Goal: Information Seeking & Learning: Learn about a topic

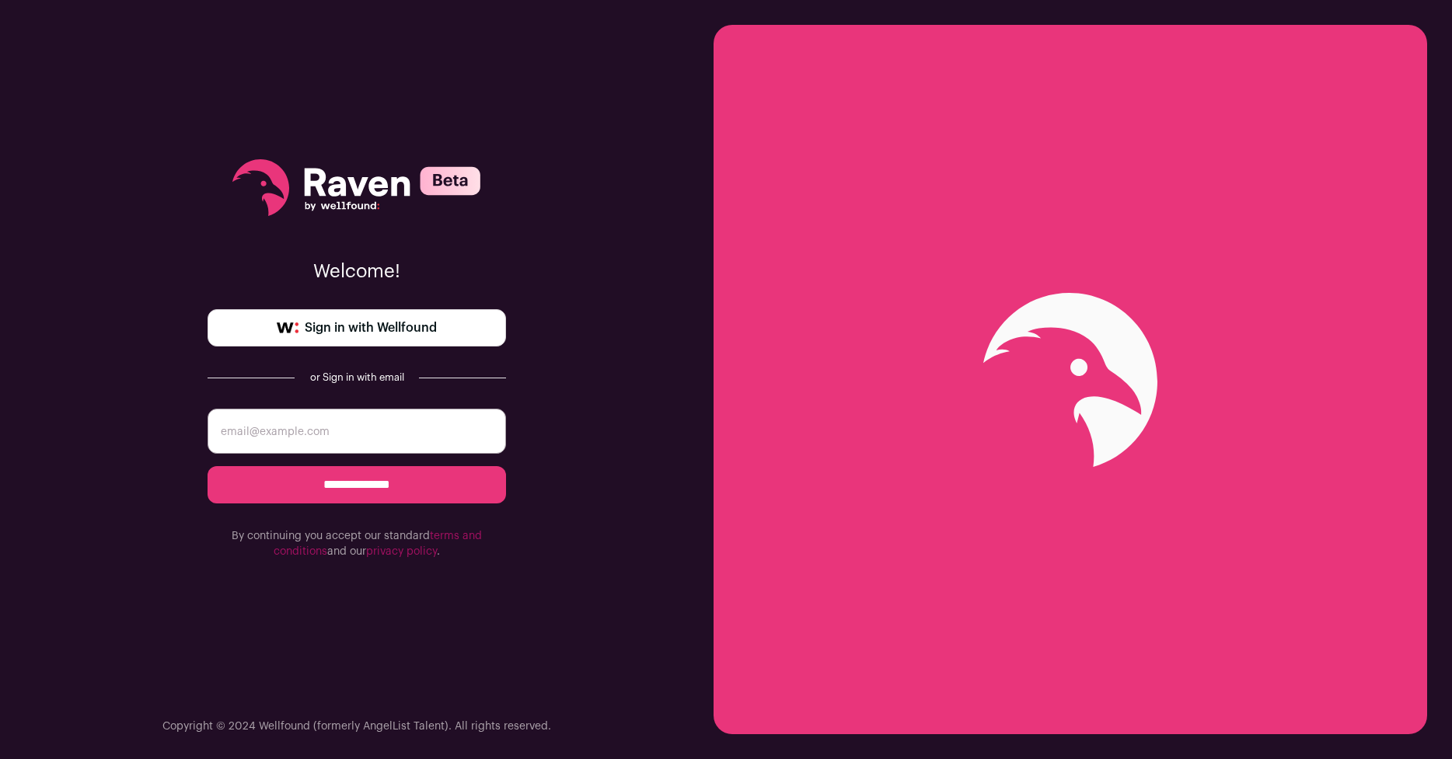
click at [359, 321] on span "Sign in with Wellfound" at bounding box center [371, 328] width 132 height 19
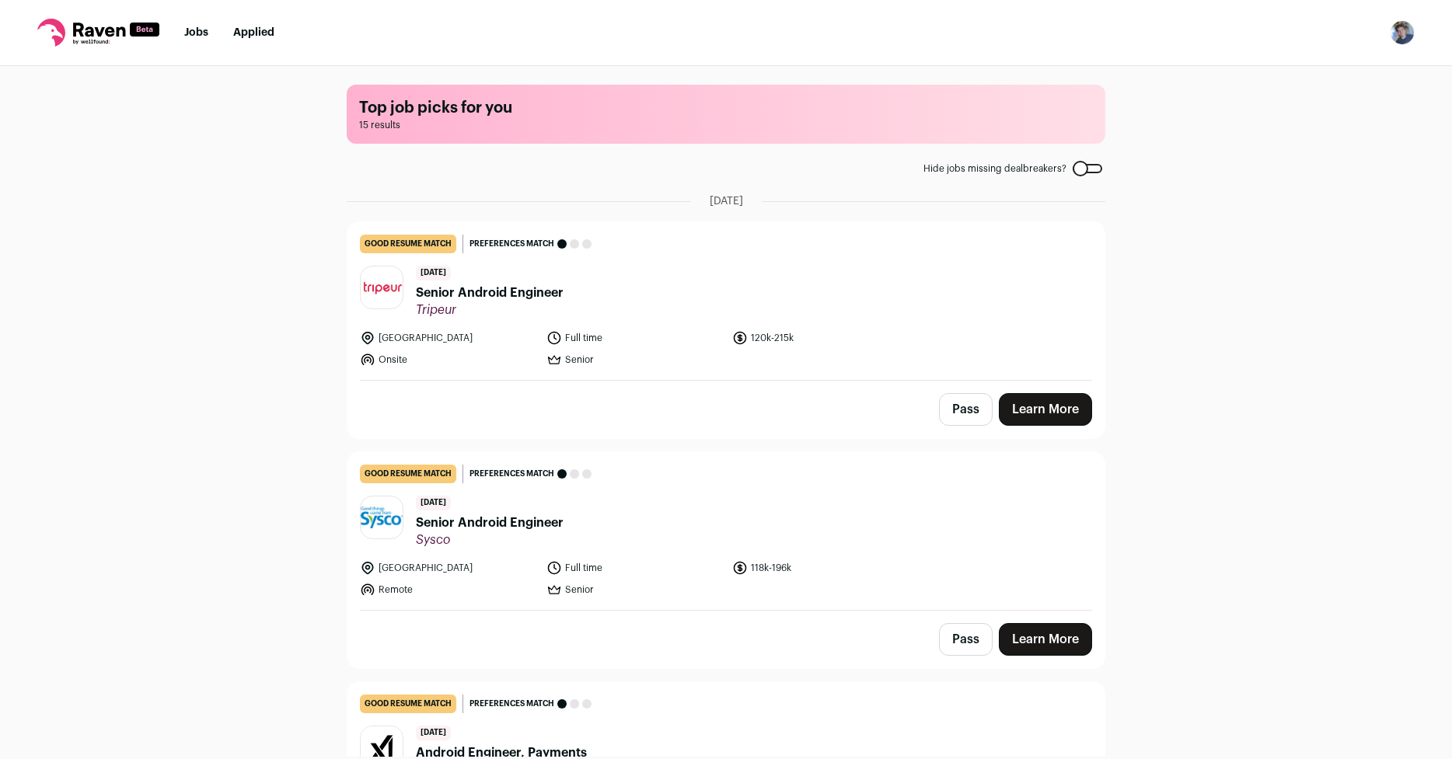
click at [248, 23] on nav "Jobs Applied Settings Notifications Preferences Resume FAQs Logout" at bounding box center [726, 33] width 1452 height 66
click at [253, 34] on link "Applied" at bounding box center [253, 32] width 41 height 11
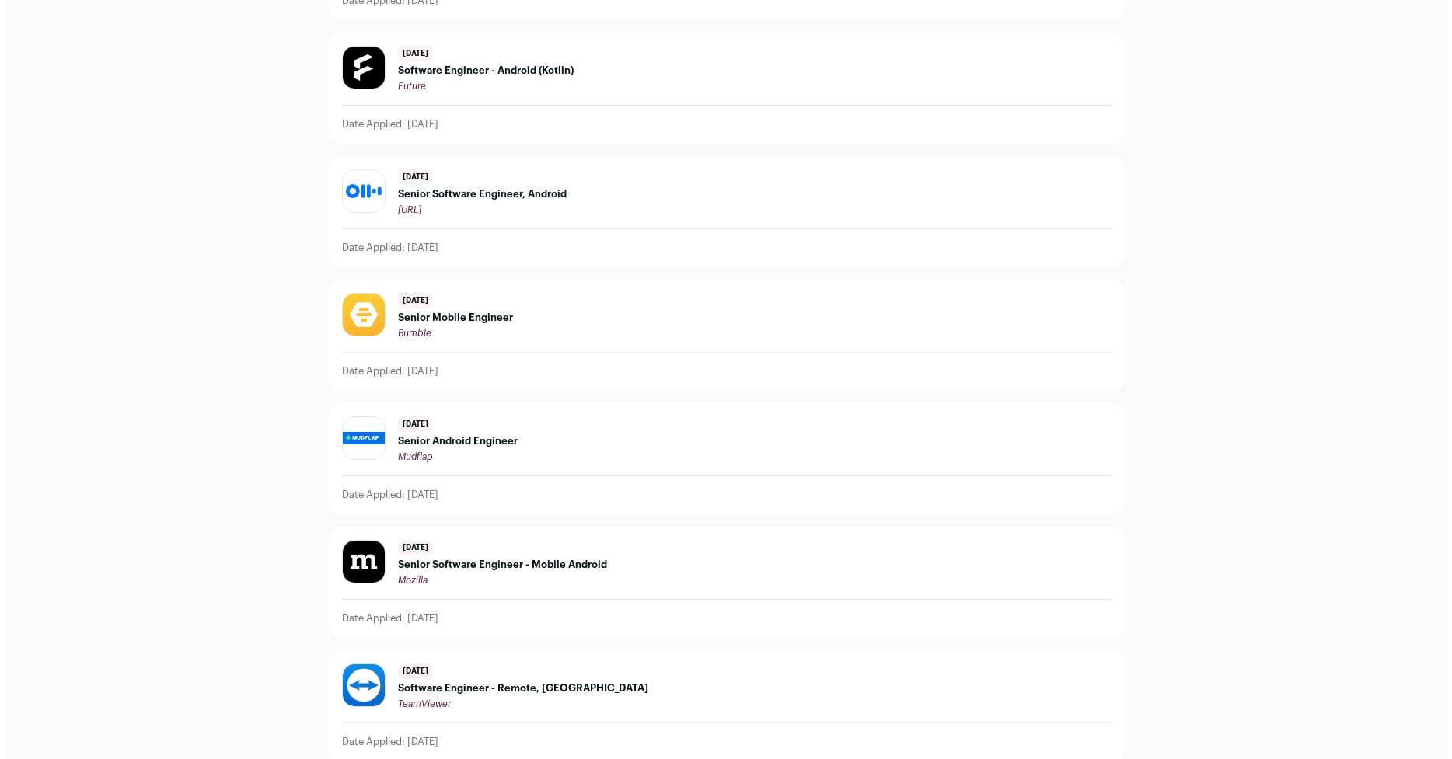
scroll to position [280, 0]
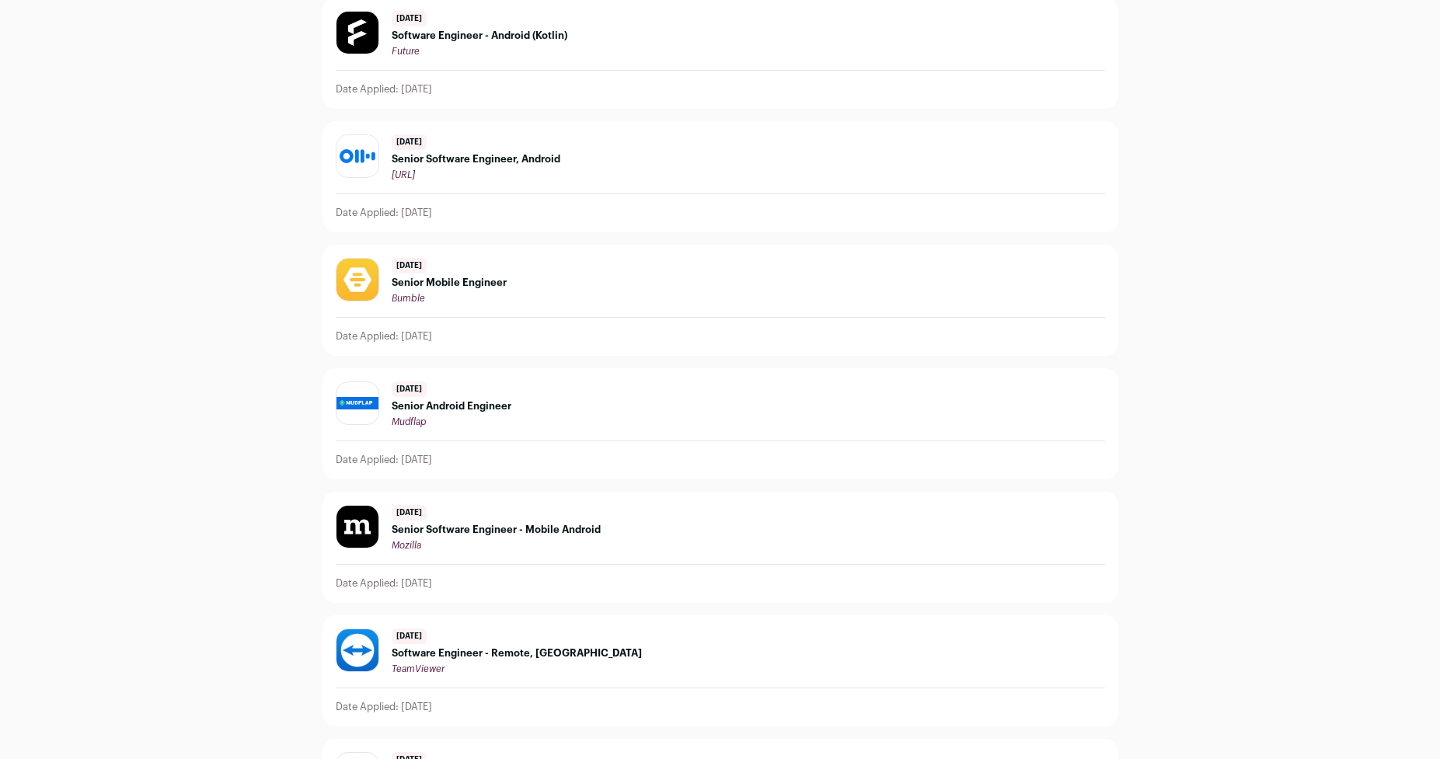
click at [495, 159] on span "Senior Software Engineer, Android" at bounding box center [476, 159] width 169 height 12
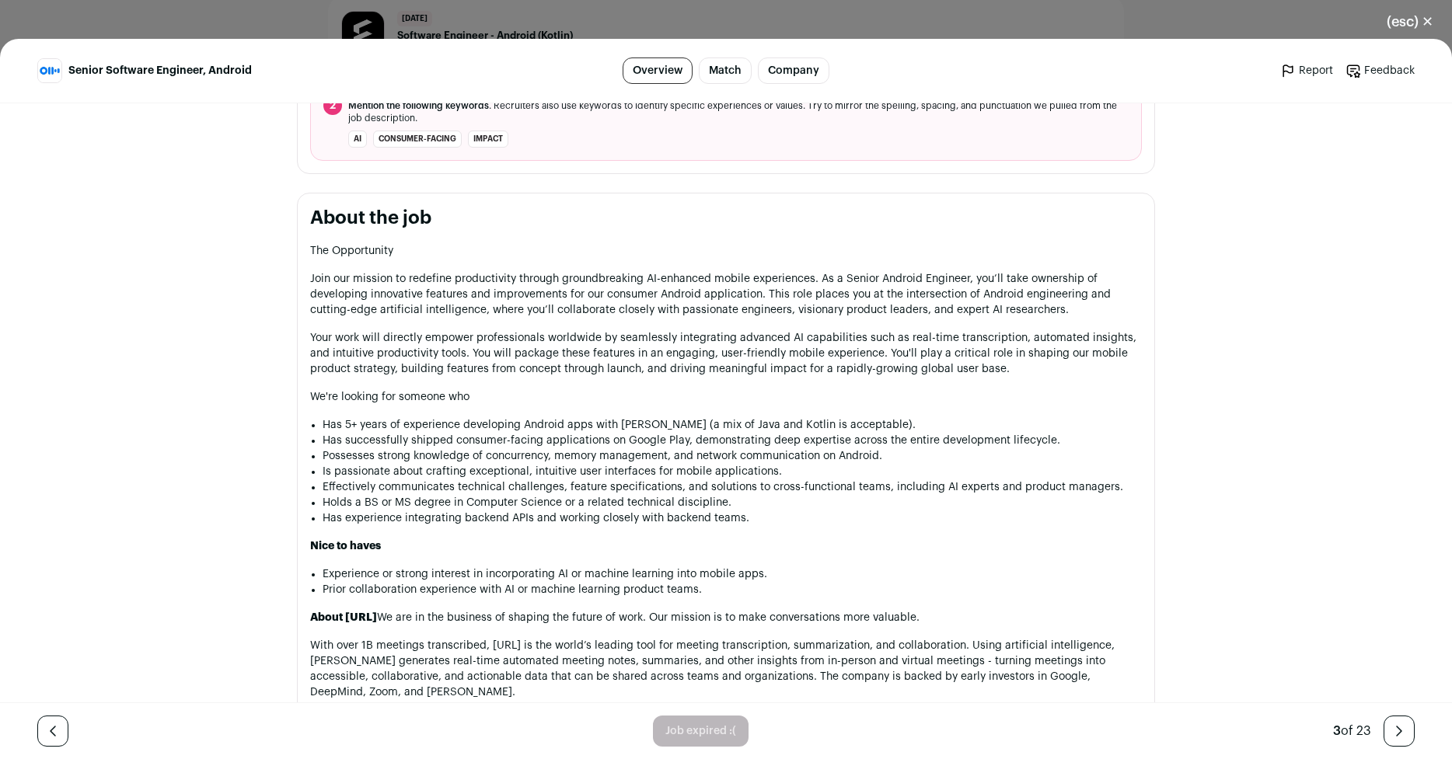
scroll to position [746, 0]
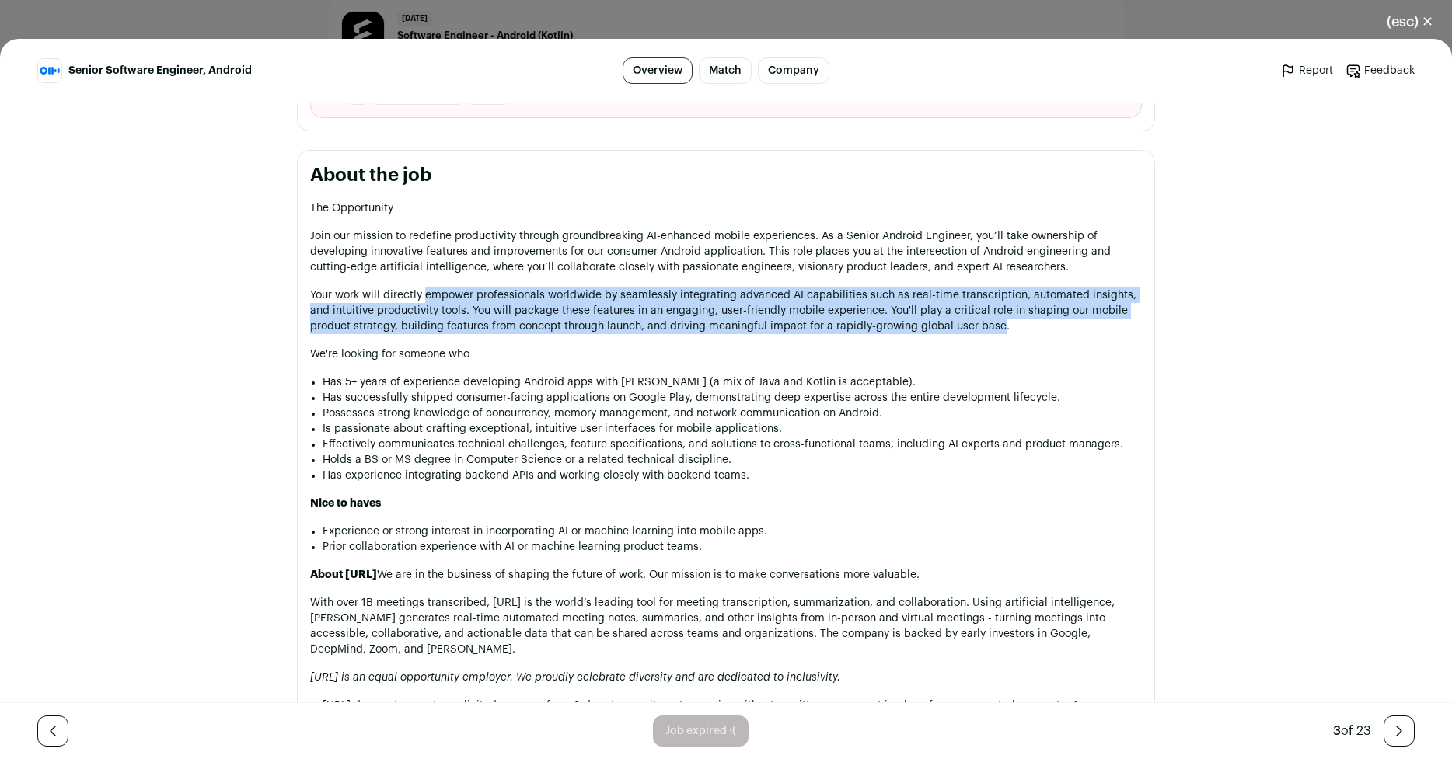
drag, startPoint x: 420, startPoint y: 288, endPoint x: 989, endPoint y: 321, distance: 570.7
click at [989, 321] on p "Your work will directly empower professionals worldwide by seamlessly integrati…" at bounding box center [726, 311] width 832 height 47
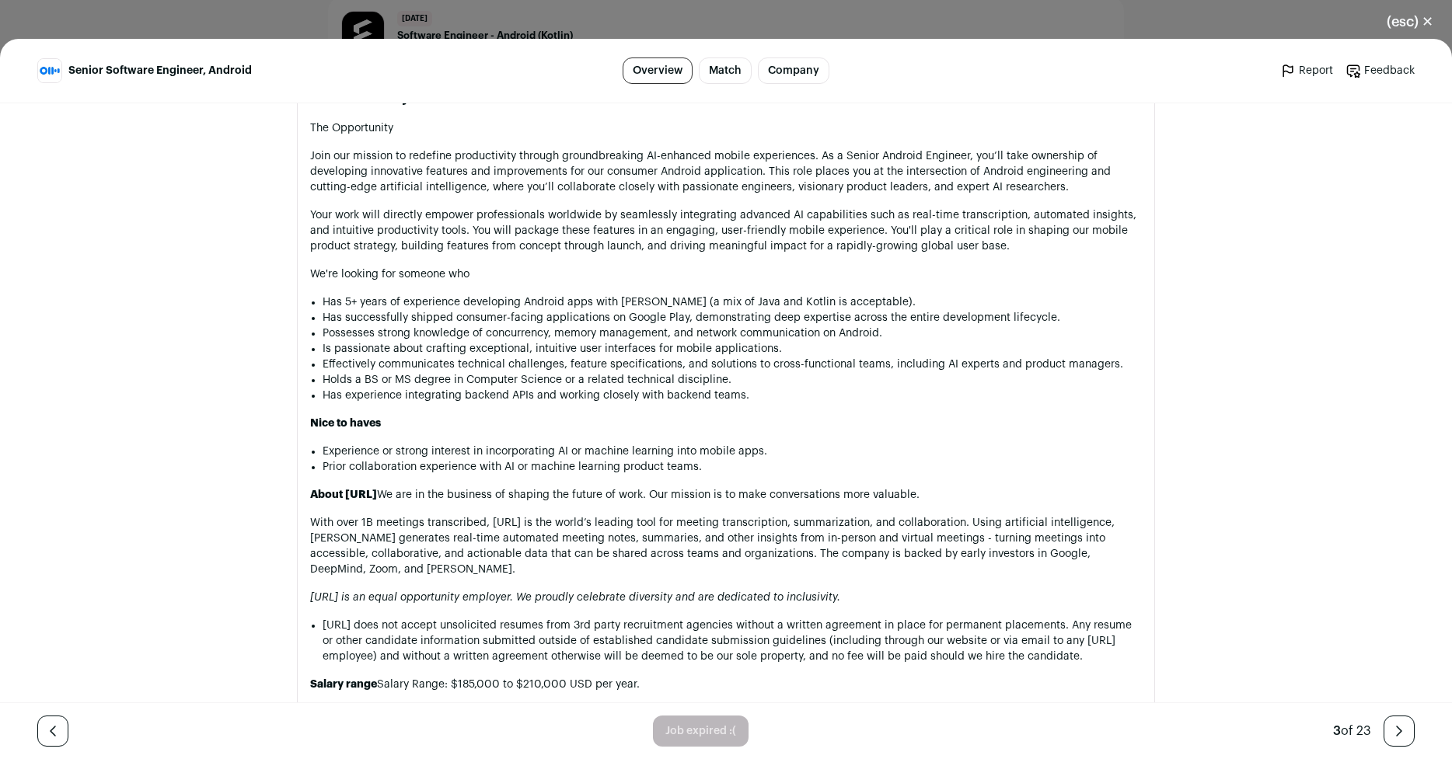
scroll to position [839, 0]
